Goal: Task Accomplishment & Management: Manage account settings

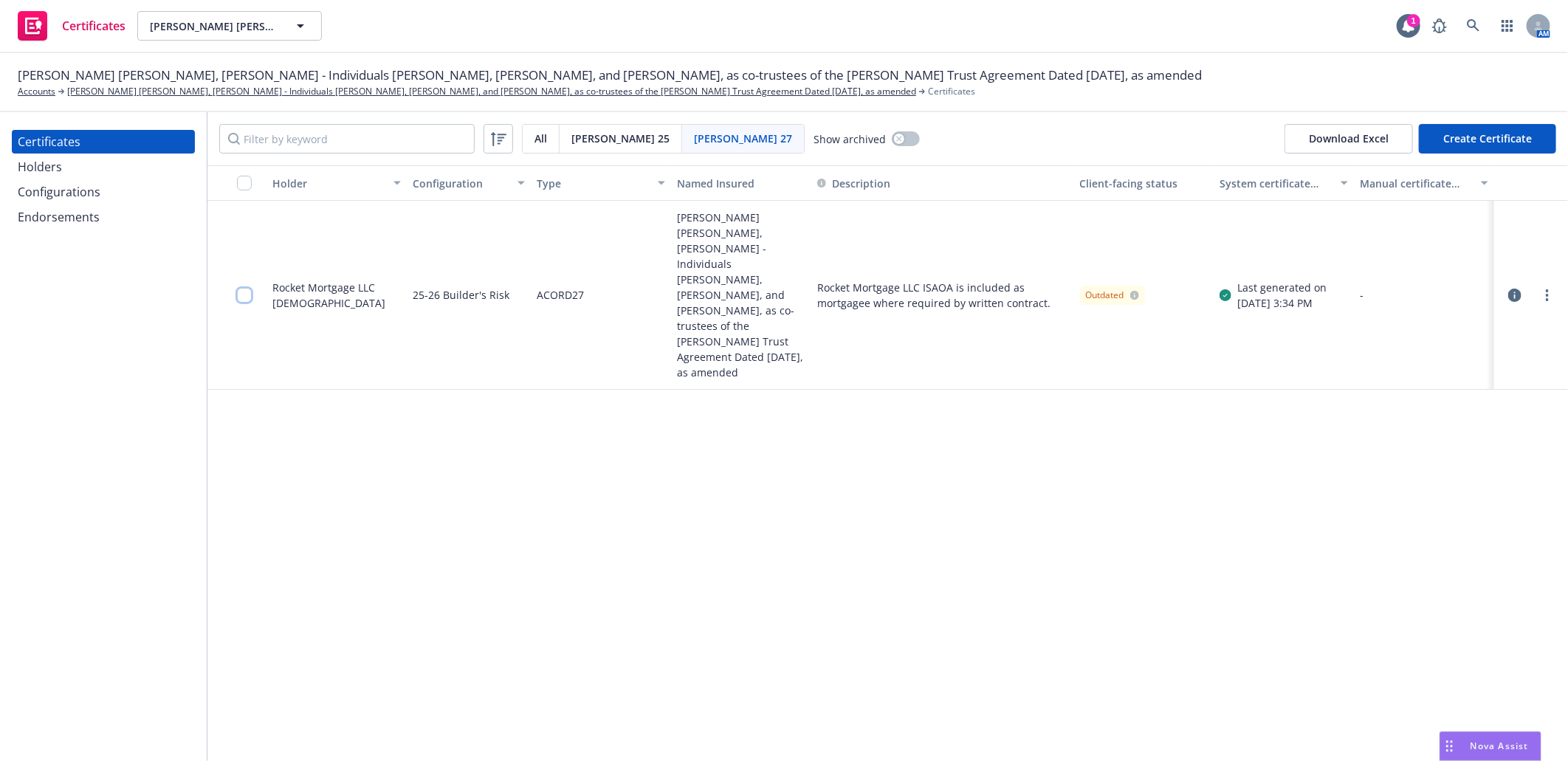
click at [243, 288] on input "checkbox" at bounding box center [244, 295] width 15 height 15
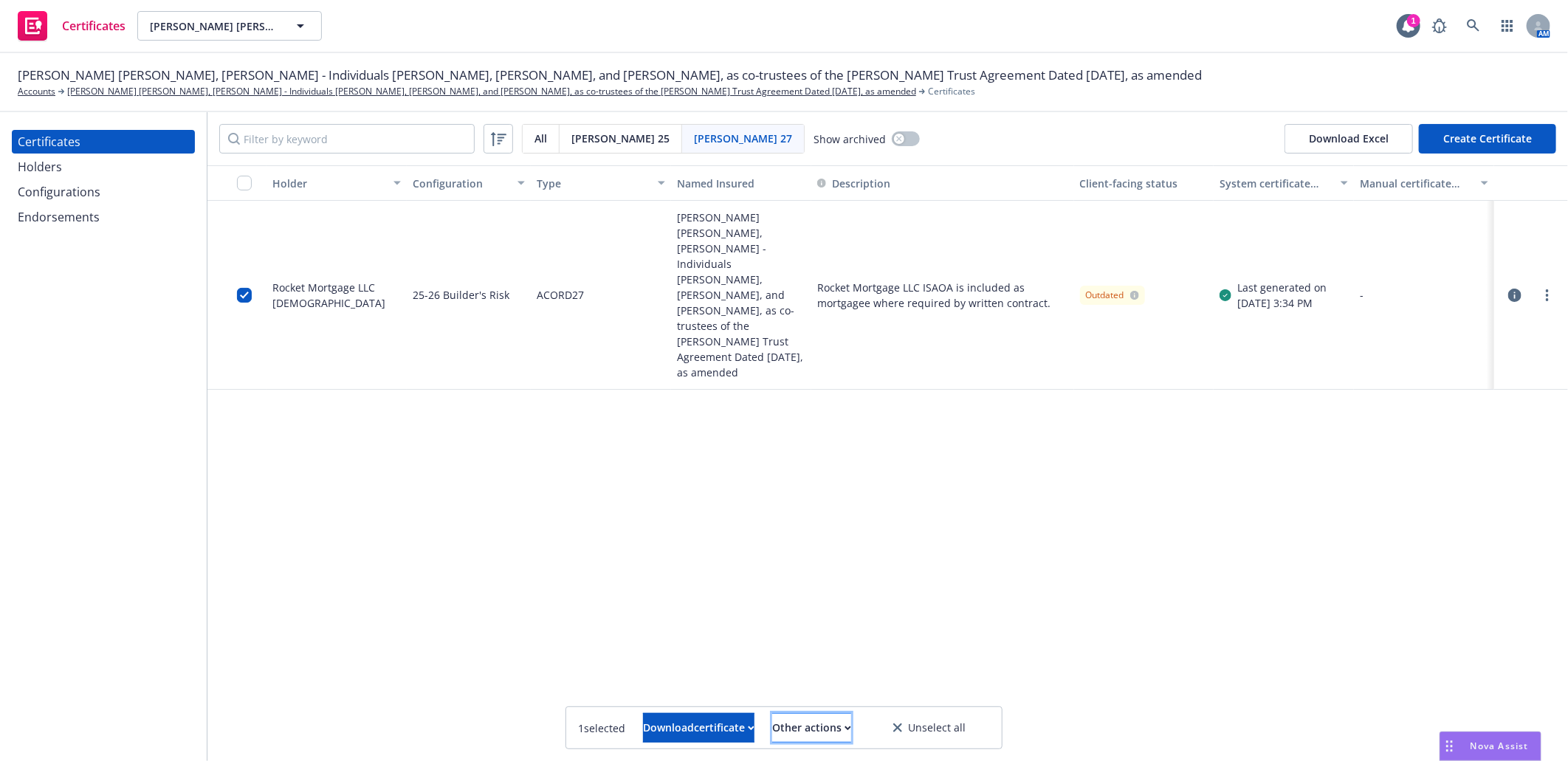
click at [832, 714] on div "Other actions" at bounding box center [811, 728] width 79 height 28
click at [243, 178] on input "checkbox" at bounding box center [244, 183] width 15 height 15
click at [821, 721] on div "Other actions" at bounding box center [811, 728] width 79 height 28
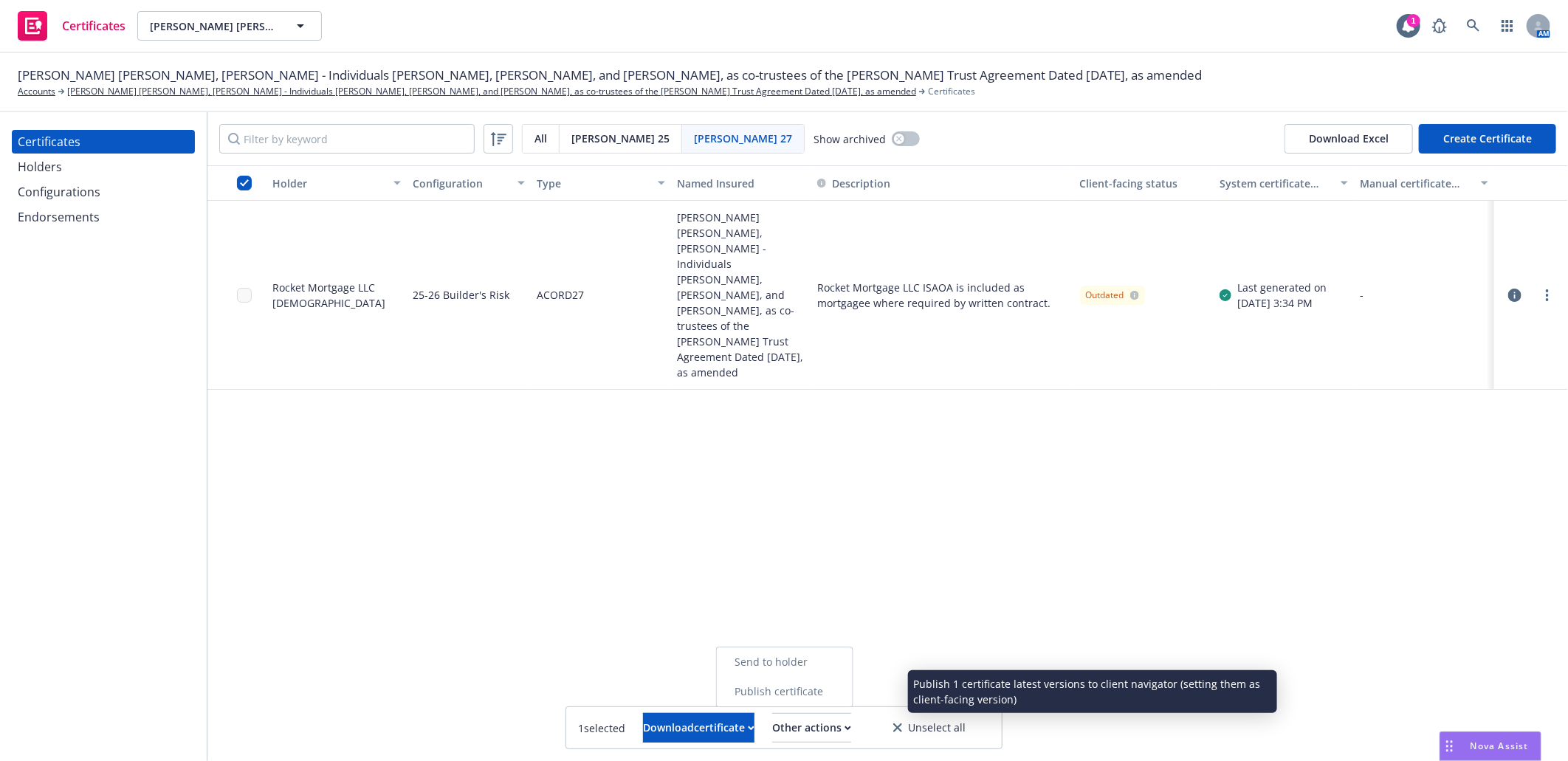
click at [815, 694] on link "Publish certificate" at bounding box center [785, 691] width 136 height 29
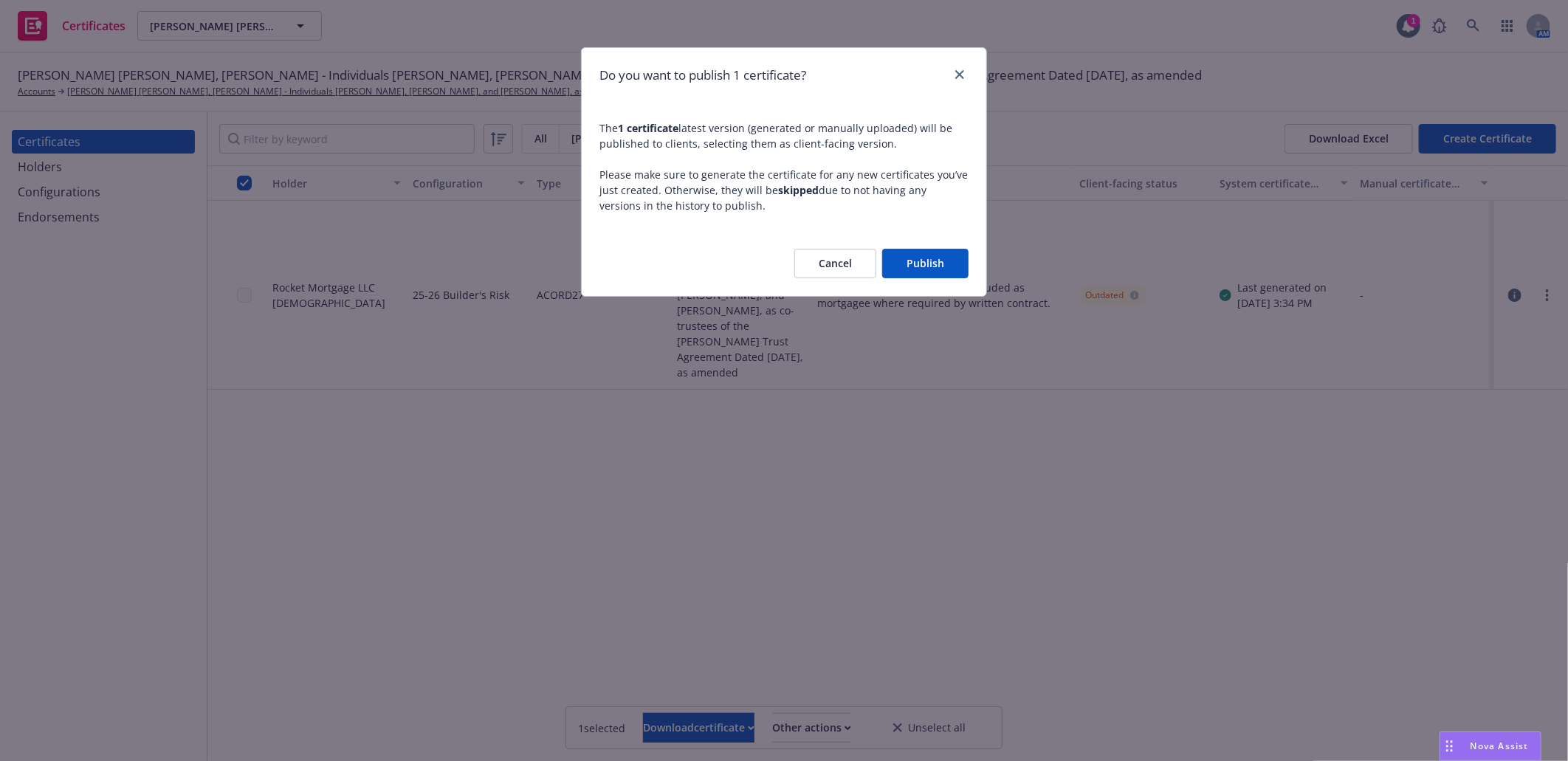
click at [908, 267] on button "Publish" at bounding box center [926, 263] width 87 height 29
